Goal: Information Seeking & Learning: Learn about a topic

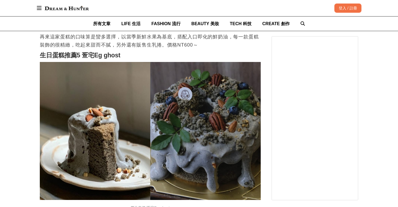
scroll to position [1206, 0]
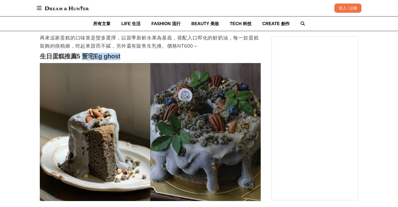
drag, startPoint x: 83, startPoint y: 57, endPoint x: 142, endPoint y: 57, distance: 59.6
click at [143, 57] on h2 "生日蛋糕推薦5 疍宅Eg ghost" at bounding box center [150, 57] width 221 height 8
copy strong "疍宅Eg ghost"
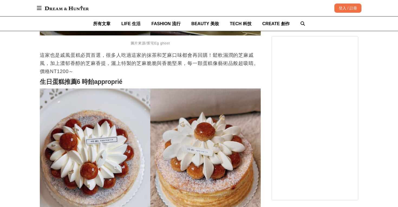
scroll to position [1372, 0]
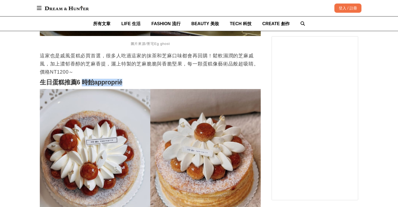
drag, startPoint x: 84, startPoint y: 83, endPoint x: 141, endPoint y: 83, distance: 56.6
click at [141, 83] on h2 "生日蛋糕推薦6 時飴approprié" at bounding box center [150, 83] width 221 height 8
copy strong "時飴approprié"
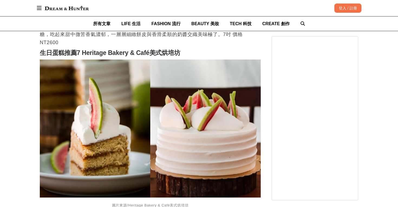
scroll to position [1590, 0]
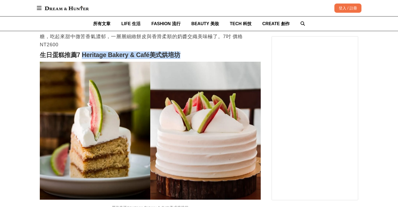
drag, startPoint x: 83, startPoint y: 56, endPoint x: 190, endPoint y: 56, distance: 107.1
click at [190, 56] on h2 "生日蛋糕推薦7 Heritage Bakery & Café美式烘培坊" at bounding box center [150, 55] width 221 height 8
copy strong "Heritage Bakery & Café美式烘培坊"
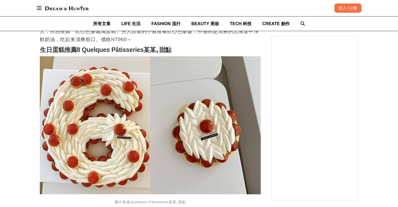
scroll to position [1736, 0]
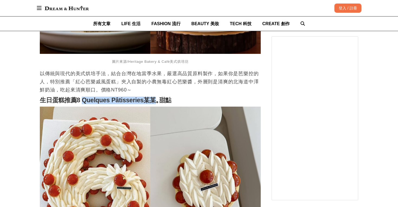
drag, startPoint x: 82, startPoint y: 102, endPoint x: 155, endPoint y: 102, distance: 72.6
click at [155, 102] on strong "生日蛋糕推薦8 Quelques Pâtisseries某某｡甜點" at bounding box center [106, 100] width 132 height 7
copy strong "Quelques Pâtisseries某某"
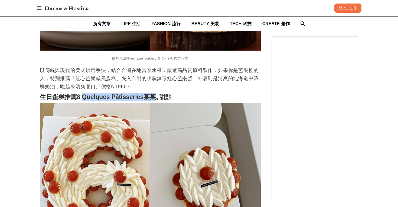
scroll to position [1694, 0]
